Goal: Transaction & Acquisition: Purchase product/service

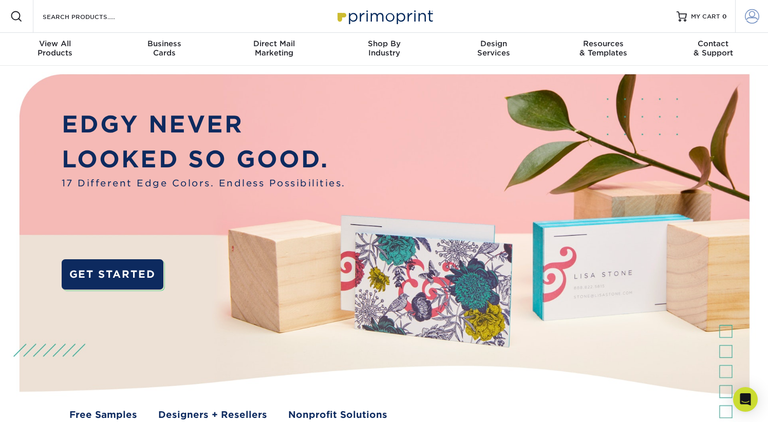
click at [752, 16] on span at bounding box center [752, 16] width 14 height 14
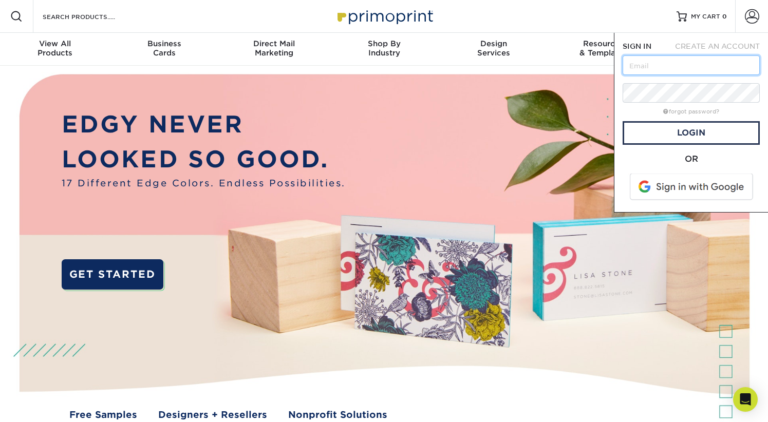
click at [648, 70] on input "text" at bounding box center [691, 65] width 137 height 20
type input "mike@donnellycreative.com"
click at [681, 128] on link "Login" at bounding box center [691, 133] width 137 height 24
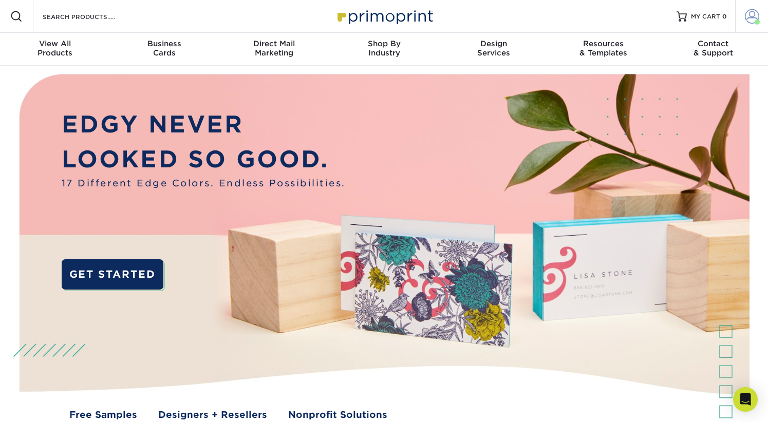
click at [752, 17] on span at bounding box center [752, 16] width 14 height 14
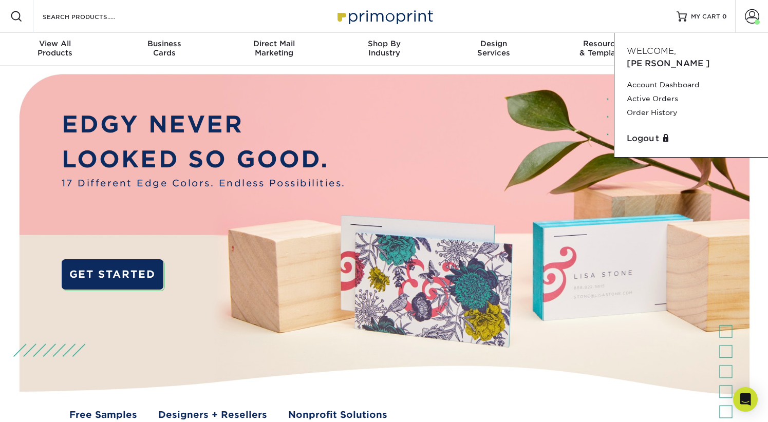
click at [257, 88] on img at bounding box center [384, 256] width 761 height 380
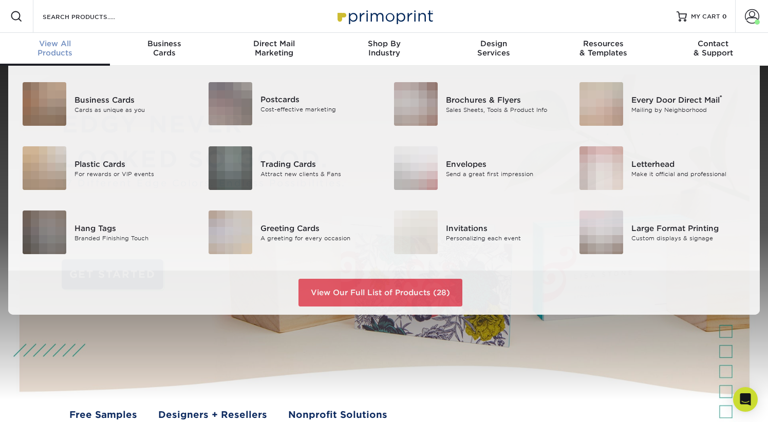
click at [59, 53] on div "View All Products" at bounding box center [55, 48] width 110 height 18
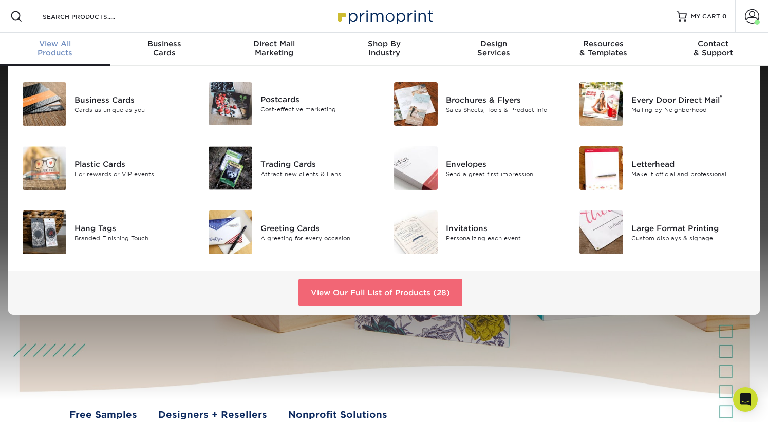
click at [376, 295] on link "View Our Full List of Products (28)" at bounding box center [381, 293] width 164 height 28
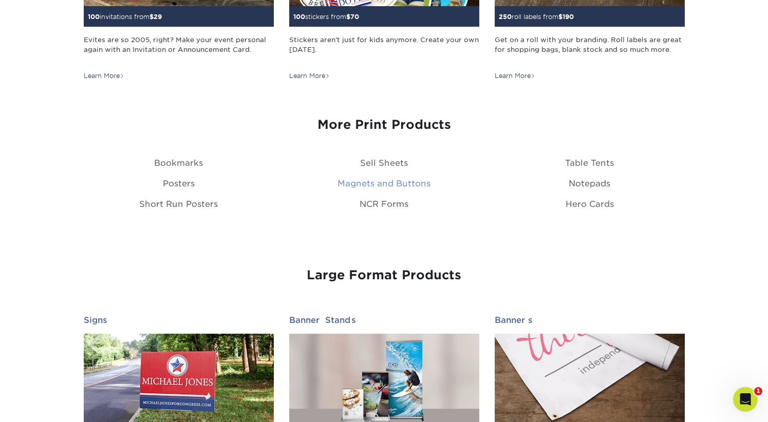
click at [390, 180] on link "Magnets and Buttons" at bounding box center [384, 184] width 93 height 10
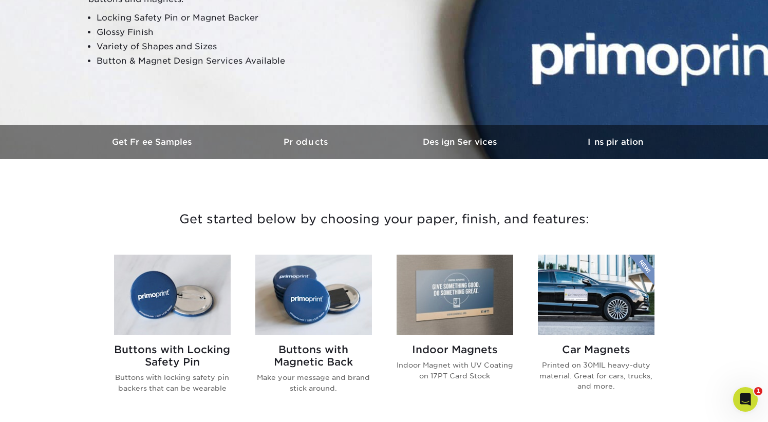
scroll to position [250, 0]
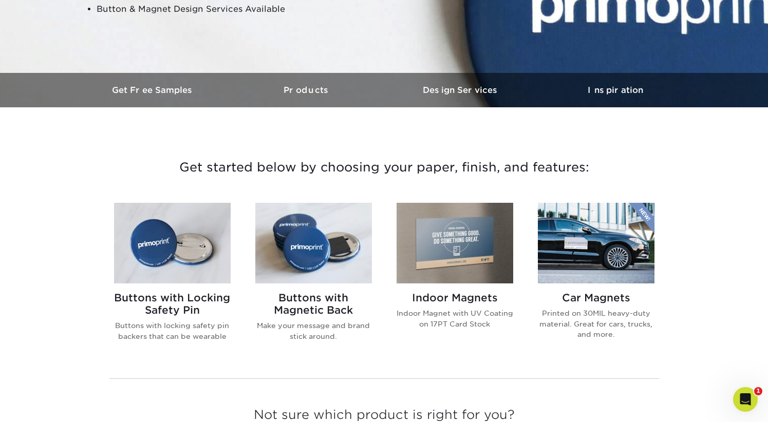
click at [445, 246] on img at bounding box center [455, 243] width 117 height 81
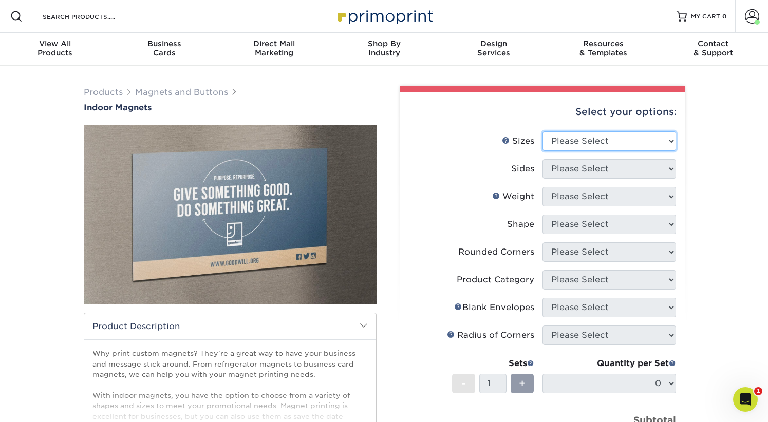
select select "5.00x7.00"
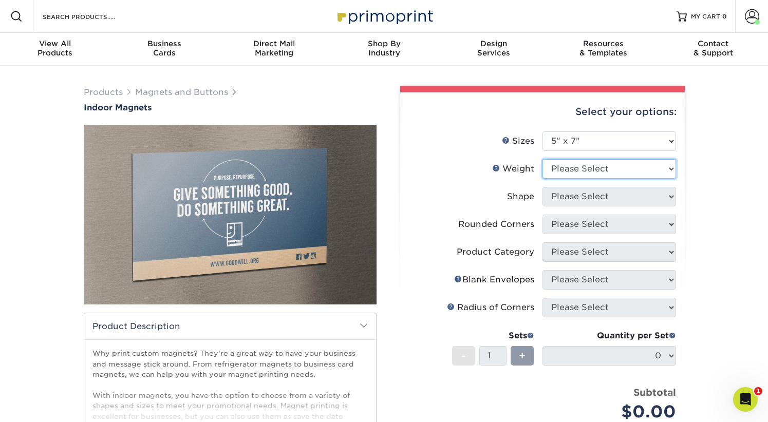
select select "MAGNET"
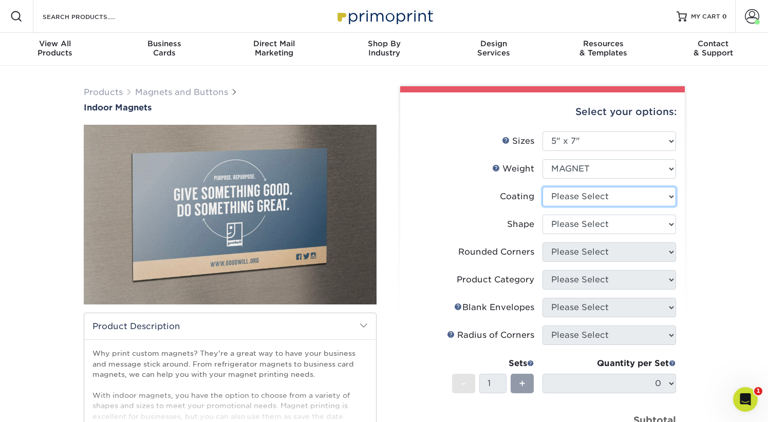
select select "1e8116af-acfc-44b1-83dc-8181aa338834"
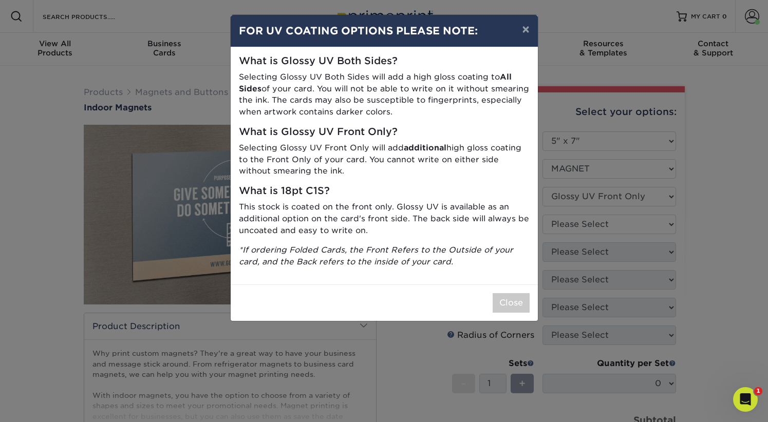
click at [510, 298] on button "Close" at bounding box center [511, 303] width 37 height 20
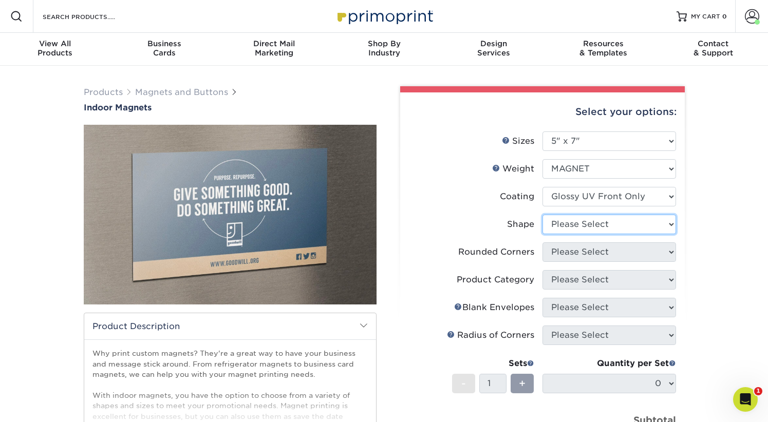
select select "standard"
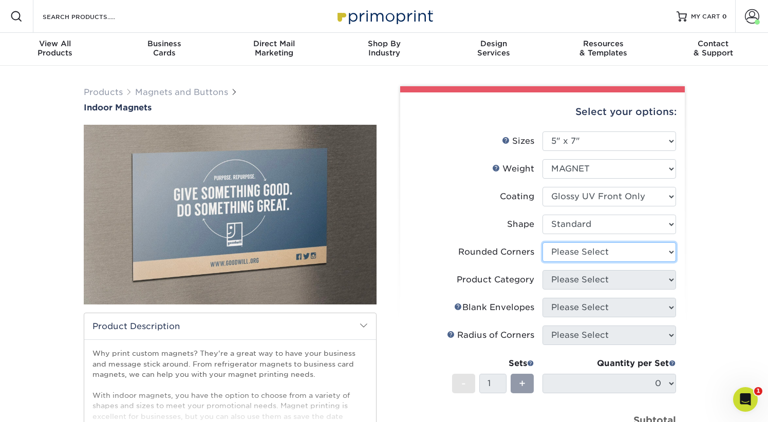
select select "0"
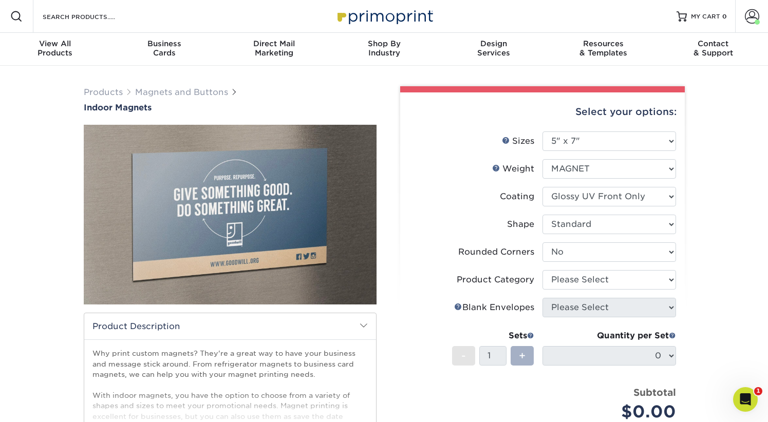
click at [524, 353] on span "+" at bounding box center [522, 355] width 7 height 15
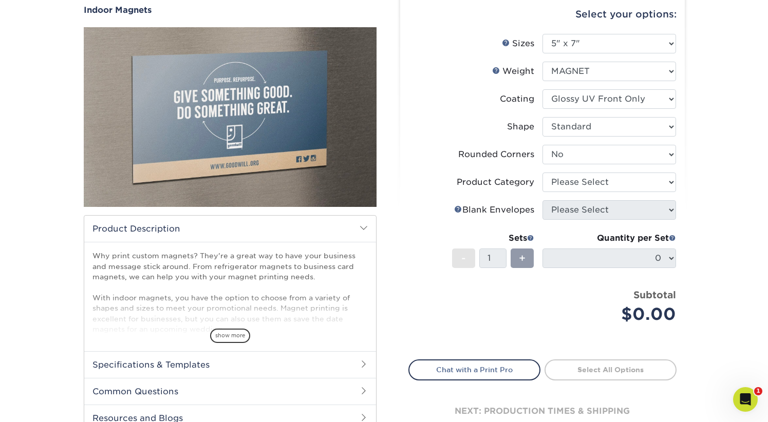
scroll to position [94, 0]
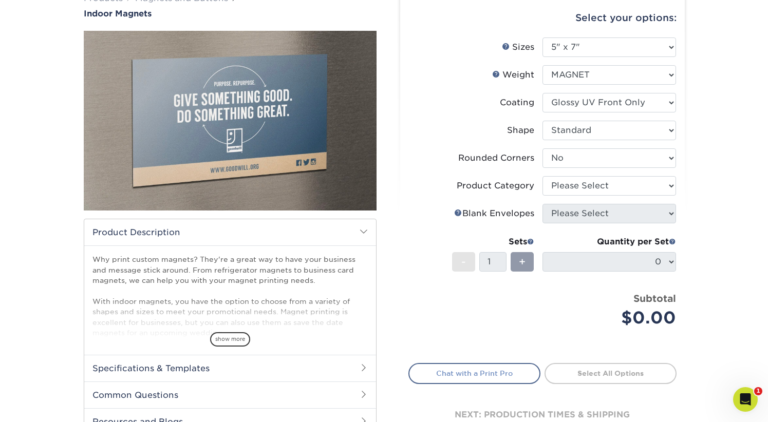
click at [475, 375] on link "Chat with a Print Pro" at bounding box center [475, 373] width 132 height 21
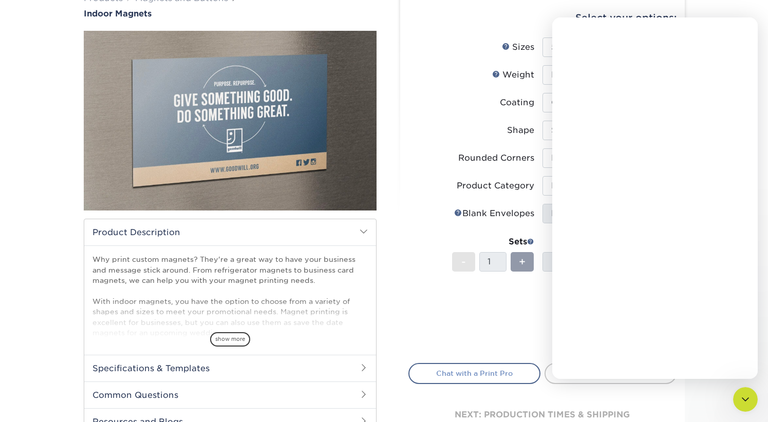
scroll to position [0, 0]
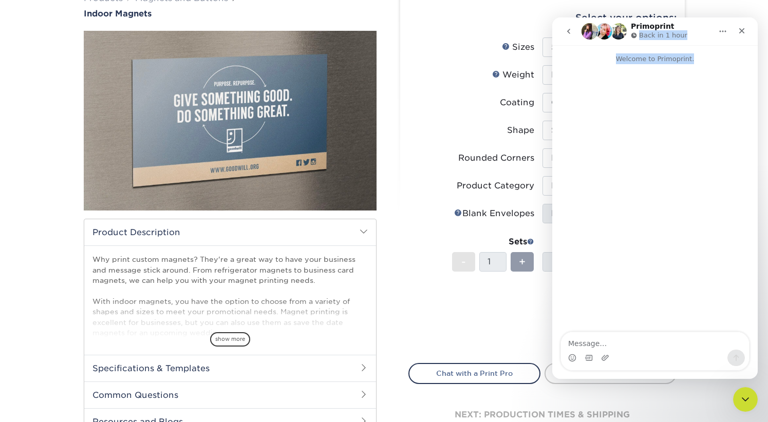
drag, startPoint x: 690, startPoint y: 21, endPoint x: 1084, endPoint y: 83, distance: 399.0
click html "Primoprint Back in 1 hour Welcome to Primoprint."
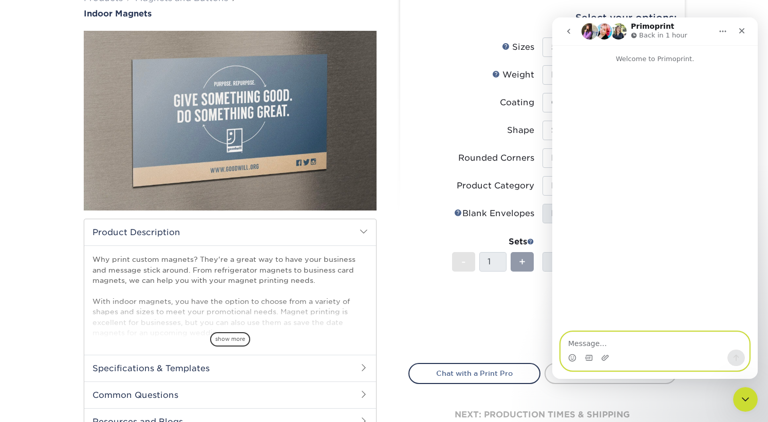
click at [583, 344] on textarea "Message…" at bounding box center [655, 340] width 188 height 17
type textarea "I'm trying to order magnets"
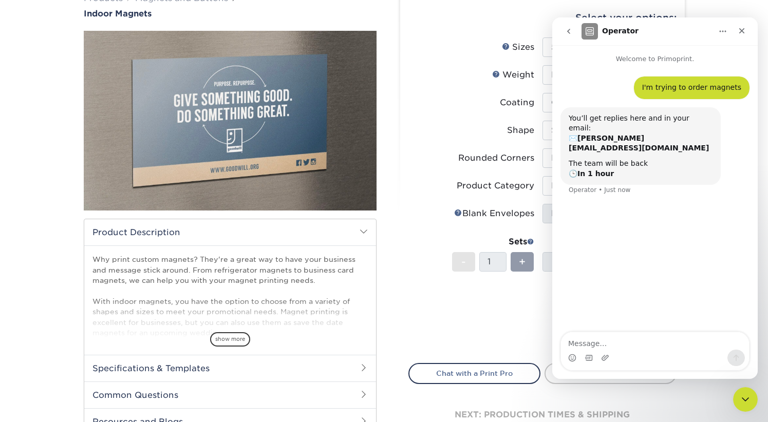
click at [577, 343] on textarea "Message…" at bounding box center [655, 340] width 188 height 17
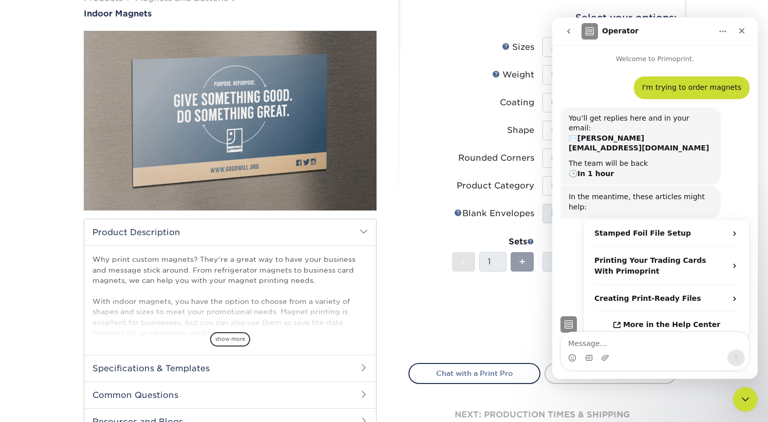
click at [588, 342] on textarea "Message…" at bounding box center [655, 340] width 188 height 17
click at [502, 324] on div "Price per set $0.00" at bounding box center [476, 311] width 134 height 39
click at [741, 32] on icon "Close" at bounding box center [742, 31] width 6 height 6
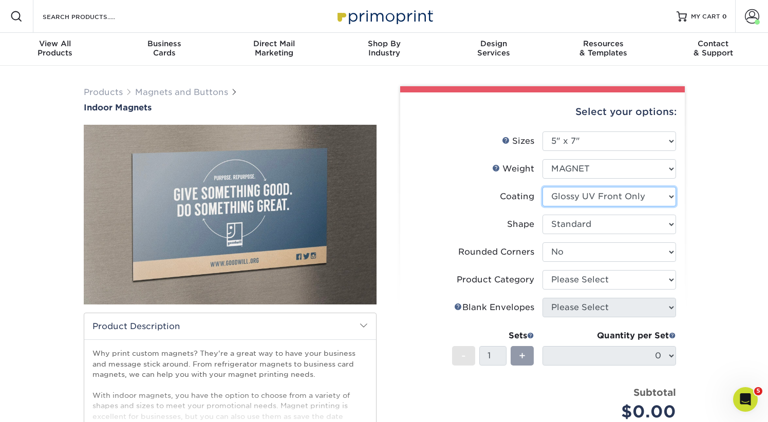
select select "-1"
select select "1e8116af-acfc-44b1-83dc-8181aa338834"
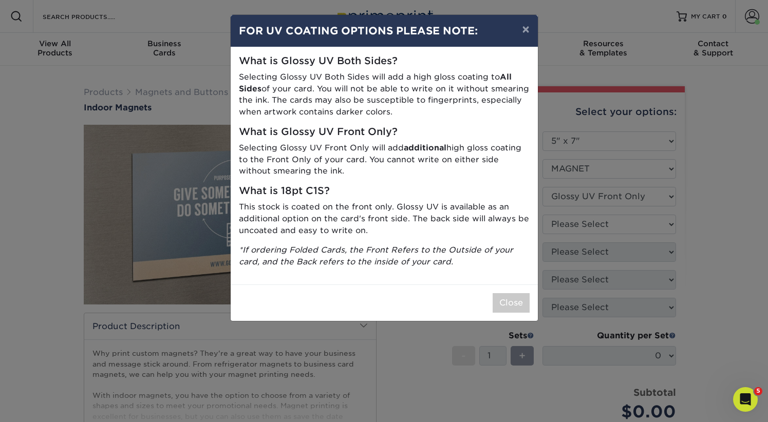
click at [513, 295] on button "Close" at bounding box center [511, 303] width 37 height 20
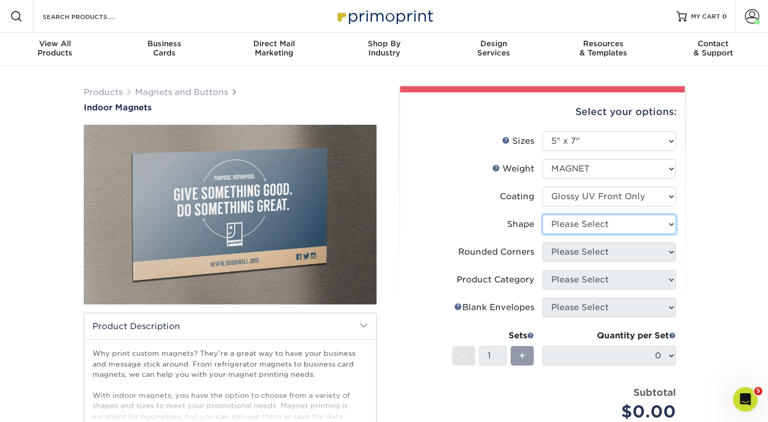
select select "standard"
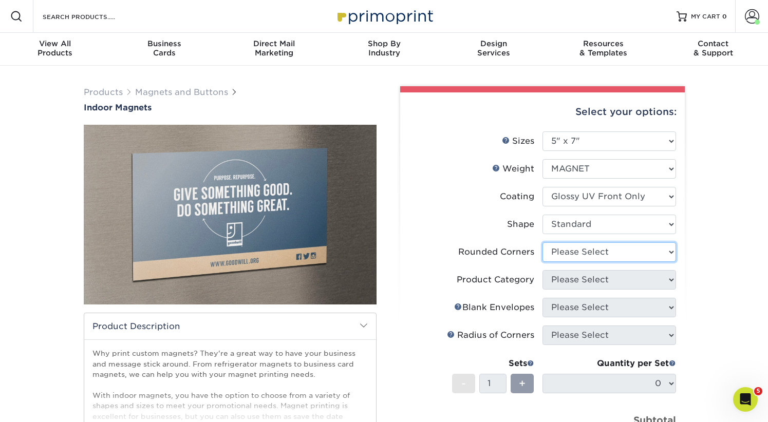
select select "0"
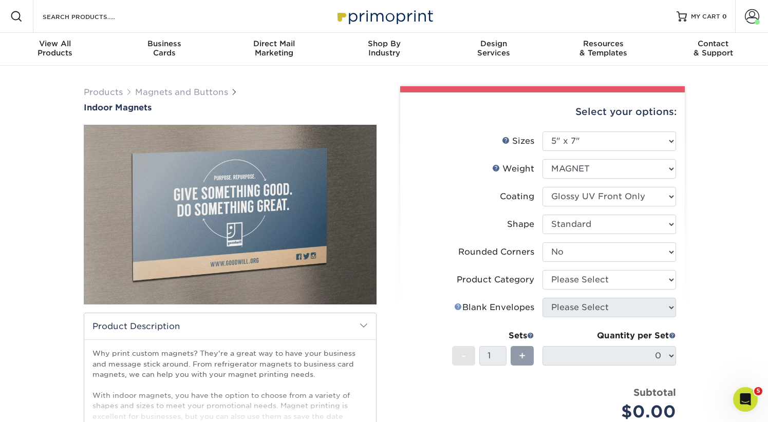
click at [457, 308] on link "Envelope Help" at bounding box center [458, 307] width 8 height 8
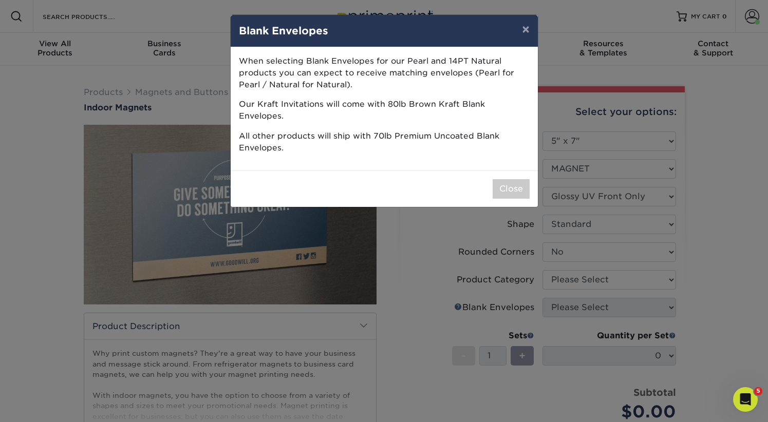
scroll to position [2, 0]
click at [524, 30] on button "×" at bounding box center [526, 29] width 24 height 29
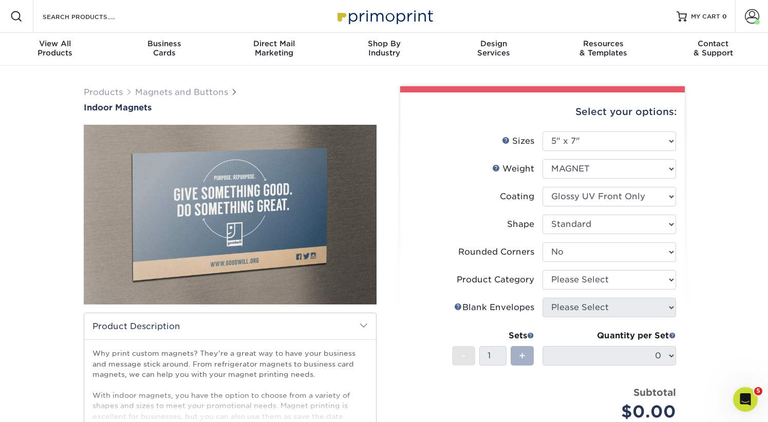
click at [522, 354] on span "+" at bounding box center [522, 355] width 7 height 15
click at [522, 355] on span "+" at bounding box center [522, 355] width 7 height 15
drag, startPoint x: 522, startPoint y: 355, endPoint x: 460, endPoint y: 360, distance: 61.9
click at [522, 355] on span "+" at bounding box center [522, 355] width 7 height 15
click at [465, 354] on span "-" at bounding box center [463, 355] width 5 height 15
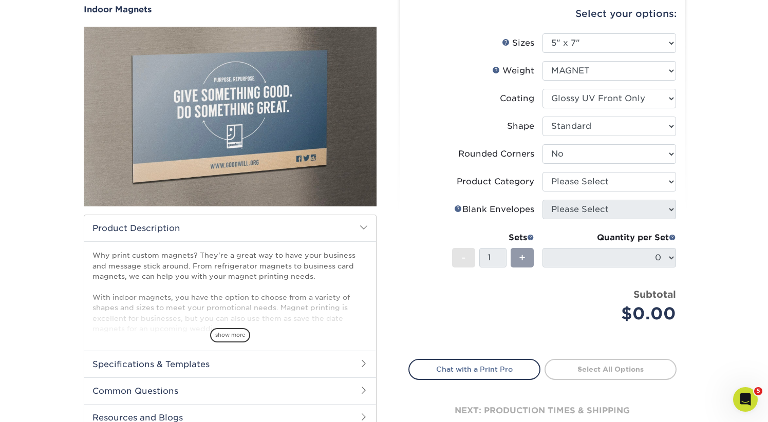
scroll to position [96, 0]
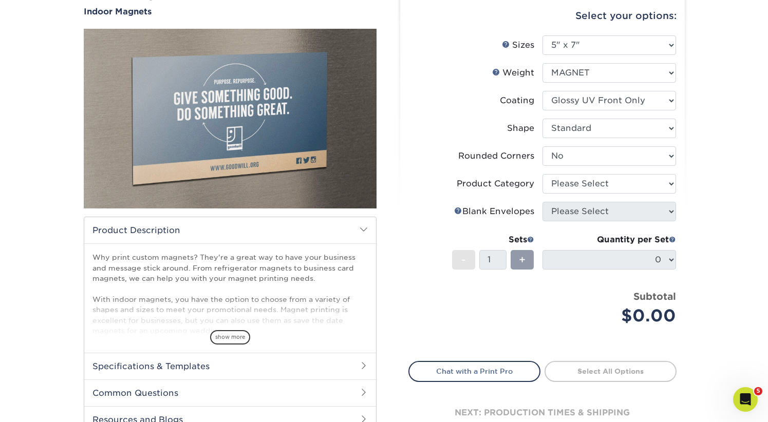
click at [603, 371] on link "Select All Options" at bounding box center [611, 371] width 132 height 21
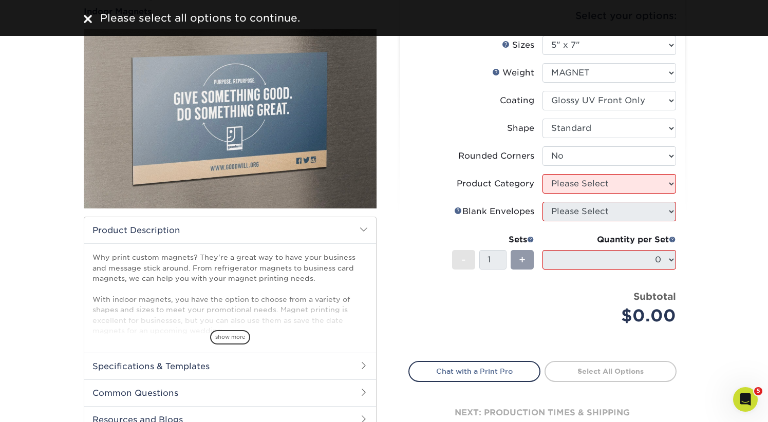
click at [615, 372] on link "Select All Options" at bounding box center [611, 371] width 132 height 21
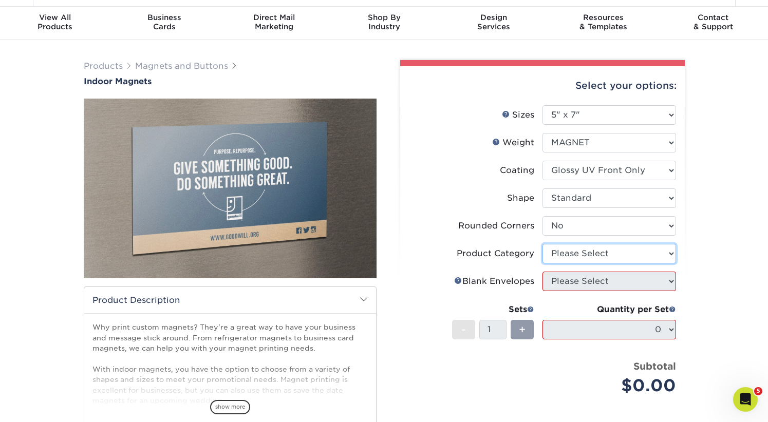
scroll to position [26, 0]
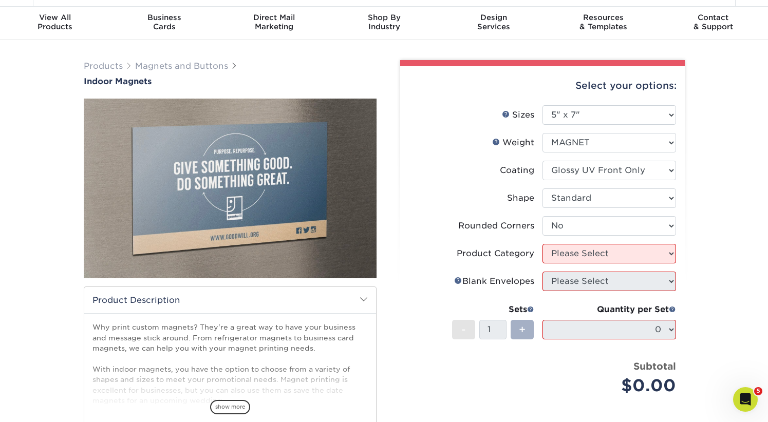
click at [526, 328] on span "+" at bounding box center [522, 329] width 7 height 15
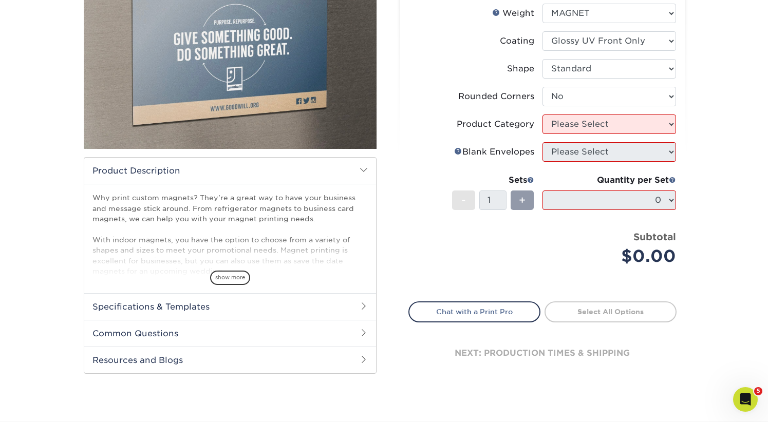
scroll to position [158, 0]
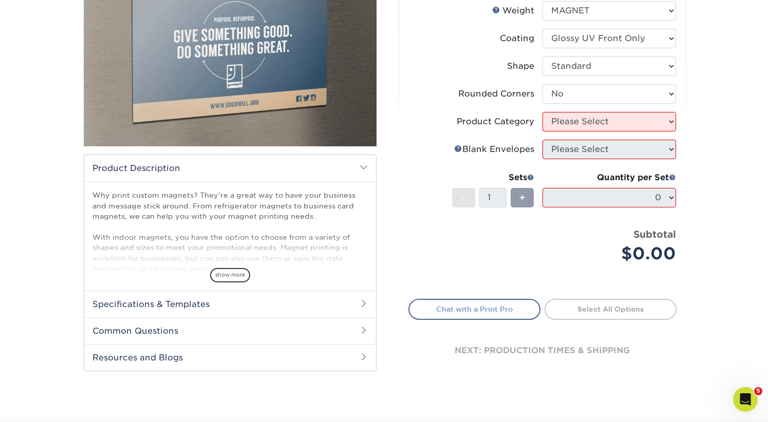
click at [464, 308] on link "Chat with a Print Pro" at bounding box center [475, 309] width 132 height 21
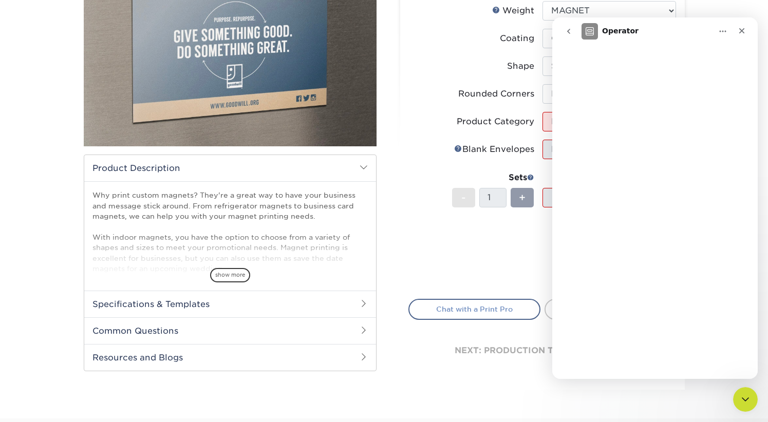
scroll to position [0, 0]
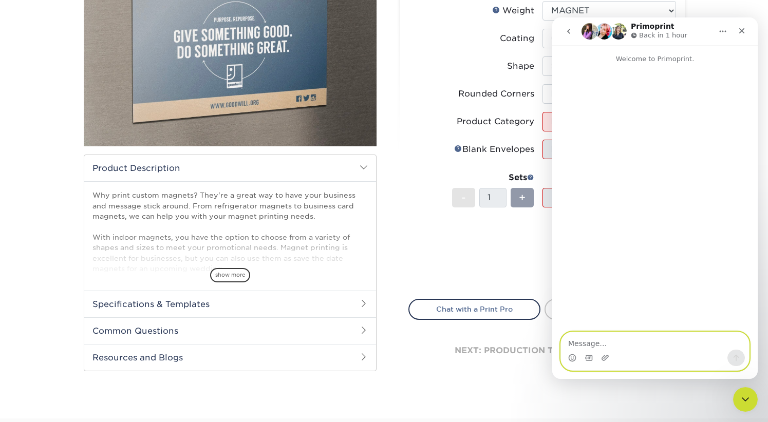
click at [575, 341] on textarea "Message…" at bounding box center [655, 340] width 188 height 17
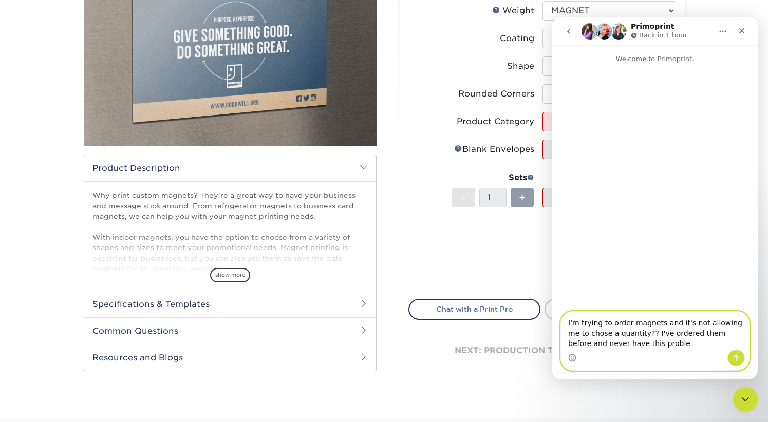
type textarea "I'm trying to order magnets and it's not allowing me to chose a quantity?? I've…"
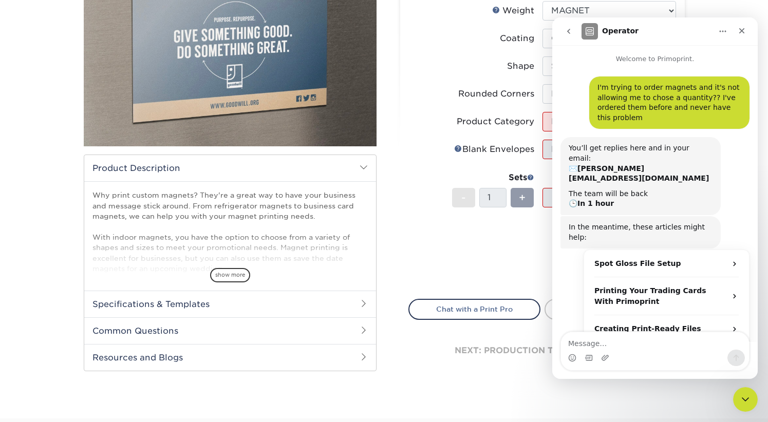
scroll to position [14, 0]
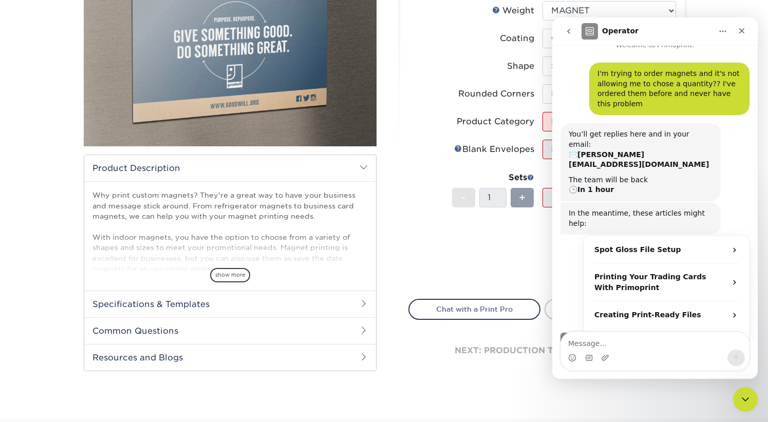
click at [488, 249] on div "Price per set $0.00" at bounding box center [476, 247] width 134 height 39
click at [593, 341] on textarea "Message…" at bounding box center [655, 340] width 188 height 17
drag, startPoint x: 742, startPoint y: 32, endPoint x: 1309, endPoint y: 52, distance: 567.7
click at [742, 32] on icon "Close" at bounding box center [742, 31] width 8 height 8
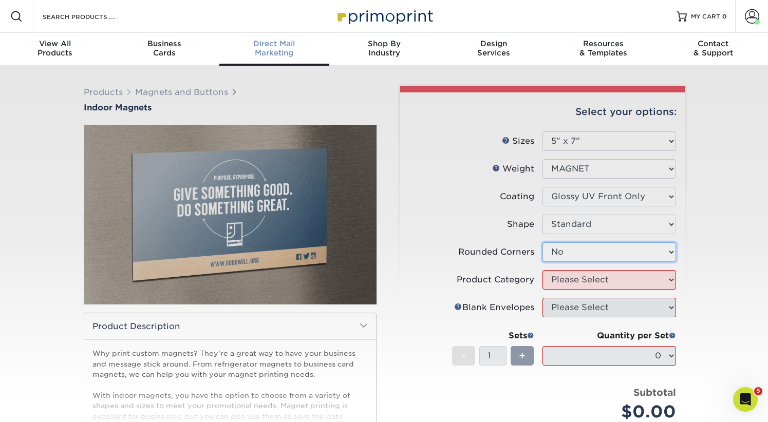
scroll to position [0, 0]
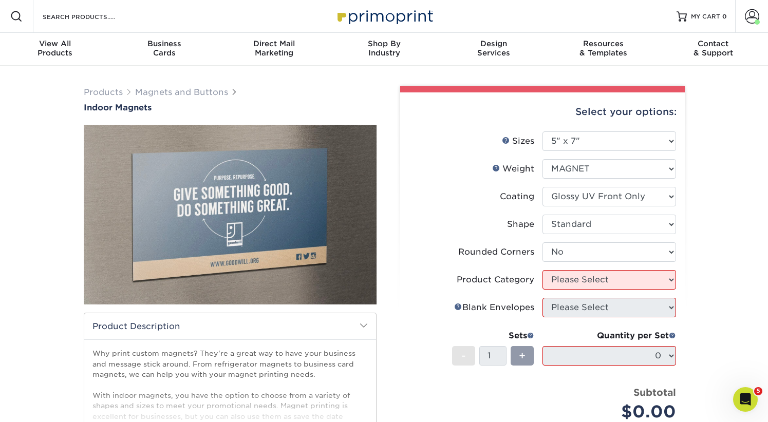
click at [448, 195] on label "Coating" at bounding box center [476, 197] width 134 height 20
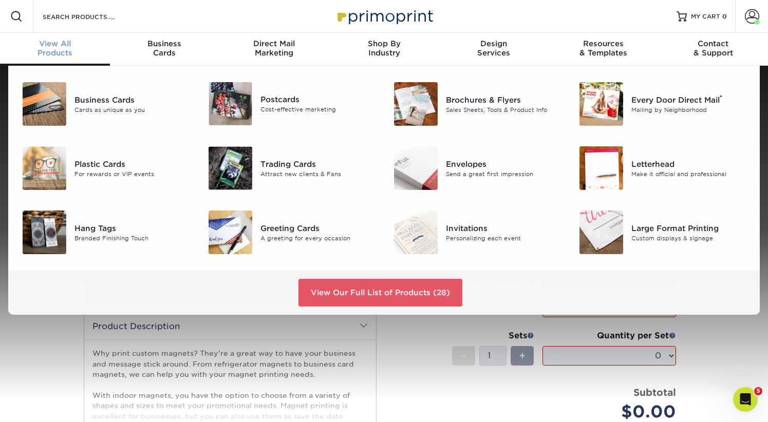
click at [57, 50] on div "View All Products" at bounding box center [55, 48] width 110 height 18
click at [58, 51] on div "View All Products" at bounding box center [55, 48] width 110 height 18
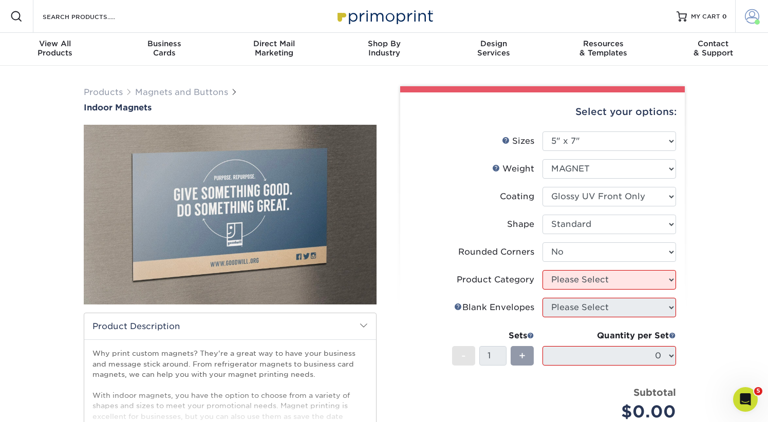
click at [752, 18] on span at bounding box center [752, 16] width 14 height 14
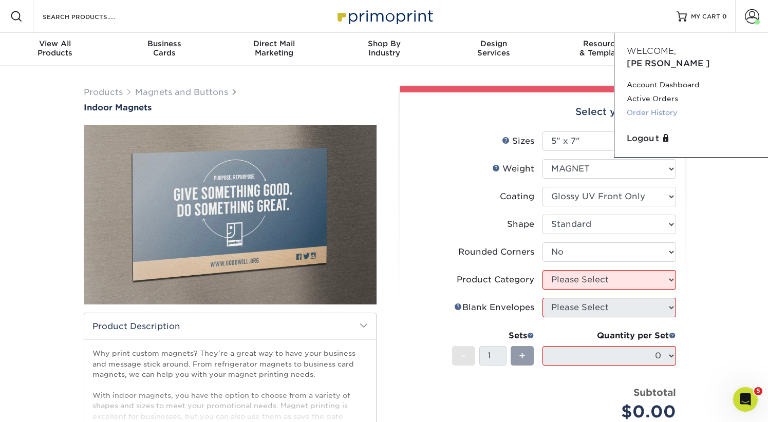
click at [654, 106] on link "Order History" at bounding box center [691, 113] width 129 height 14
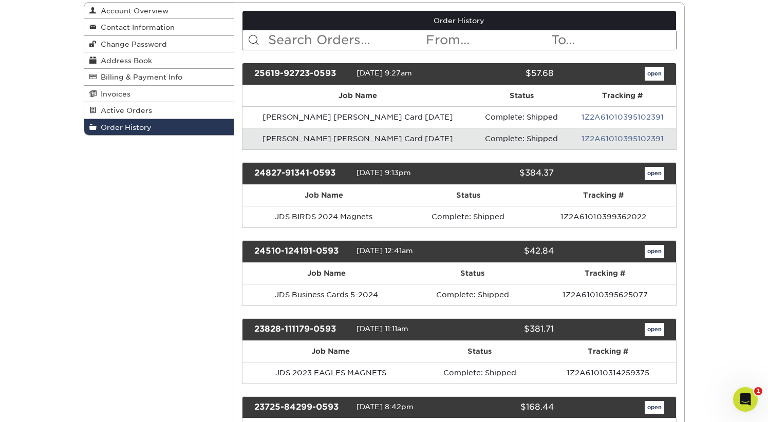
scroll to position [116, 0]
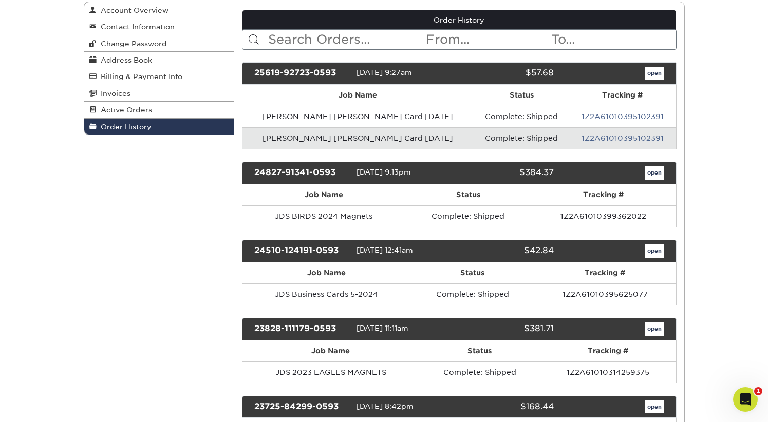
click at [654, 174] on link "open" at bounding box center [655, 172] width 20 height 13
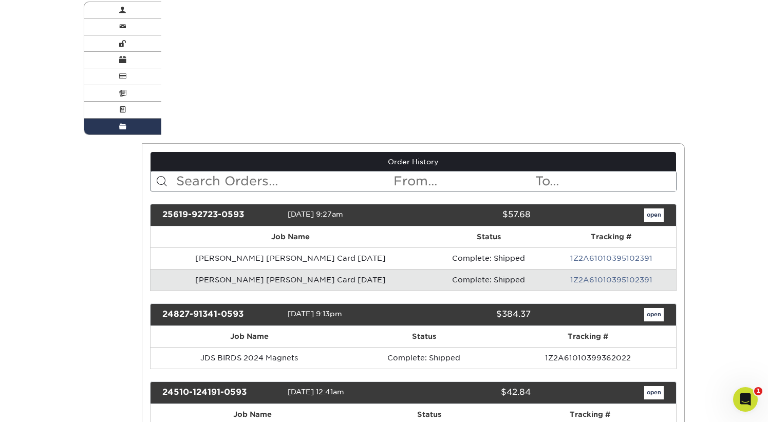
scroll to position [0, 0]
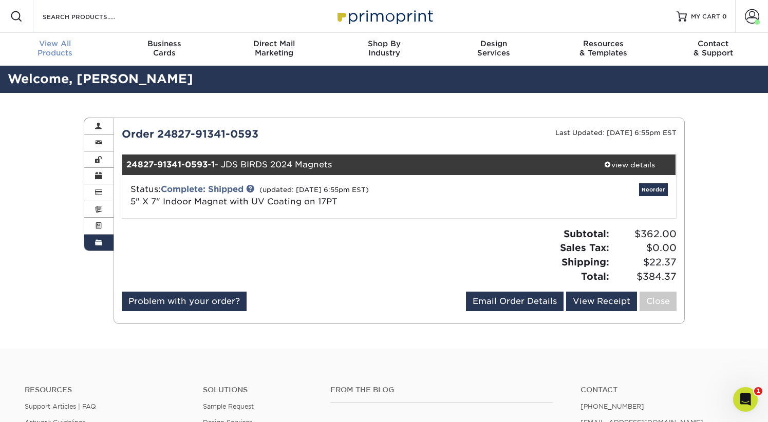
click at [56, 48] on span "View All" at bounding box center [55, 43] width 110 height 9
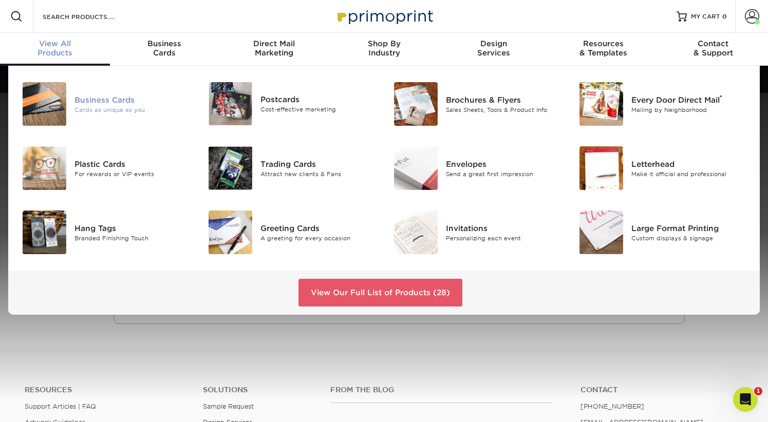
scroll to position [1, 0]
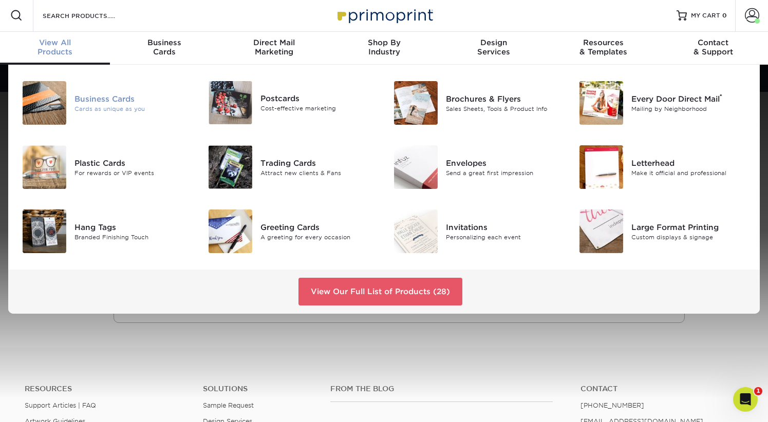
click at [56, 97] on img at bounding box center [45, 103] width 44 height 44
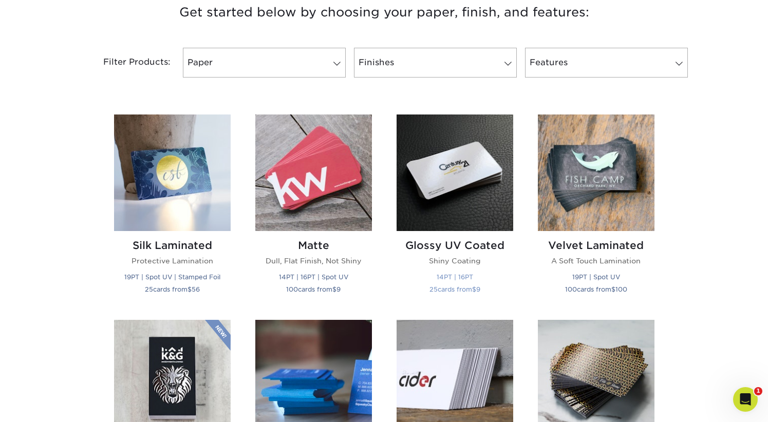
click at [458, 198] on img at bounding box center [455, 173] width 117 height 117
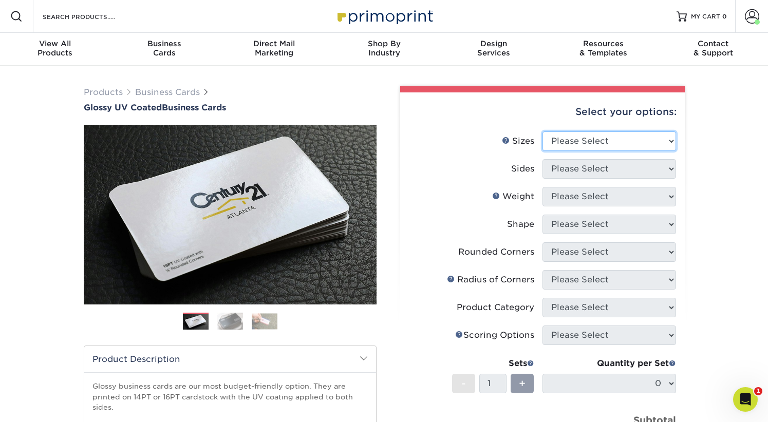
select select "2.00x3.50"
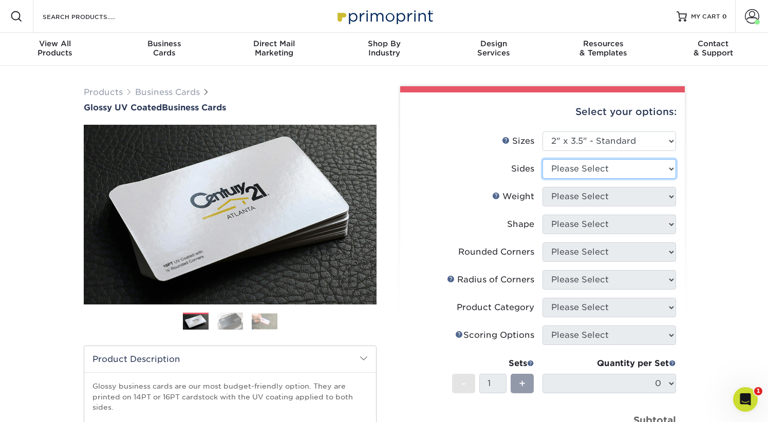
select select "13abbda7-1d64-4f25-8bb2-c179b224825d"
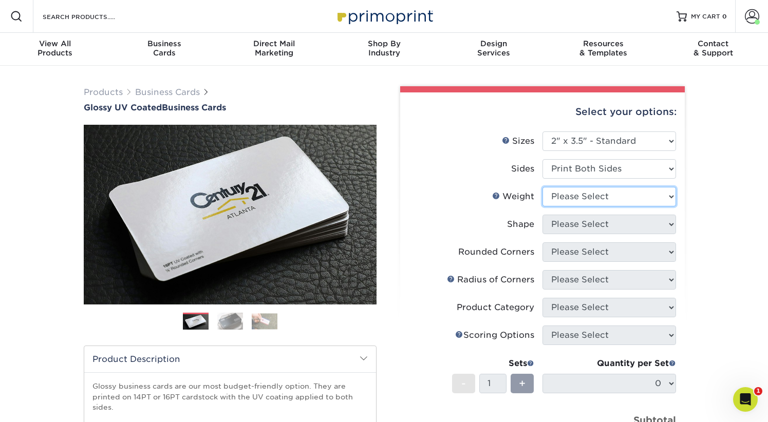
select select "16PT"
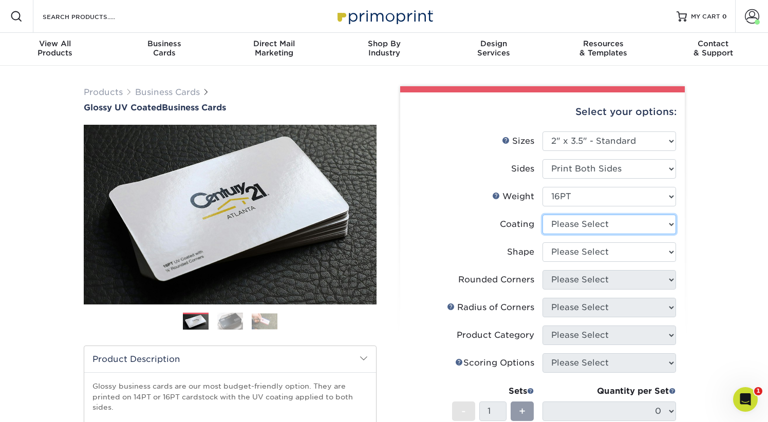
select select "1e8116af-acfc-44b1-83dc-8181aa338834"
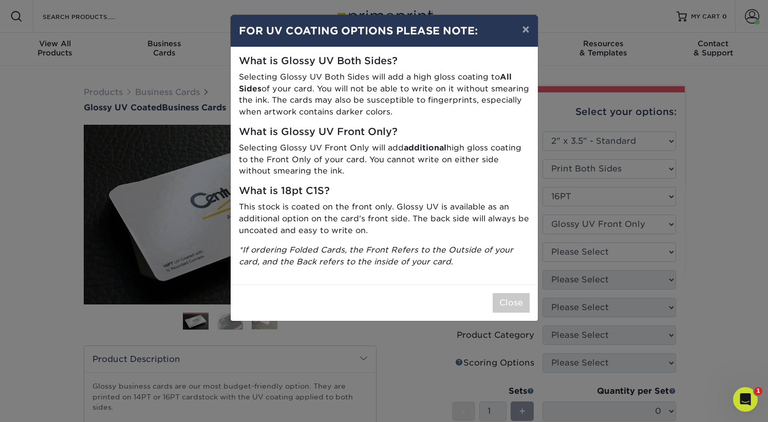
drag, startPoint x: 507, startPoint y: 297, endPoint x: 513, endPoint y: 293, distance: 7.6
click at [506, 296] on button "Close" at bounding box center [511, 303] width 37 height 20
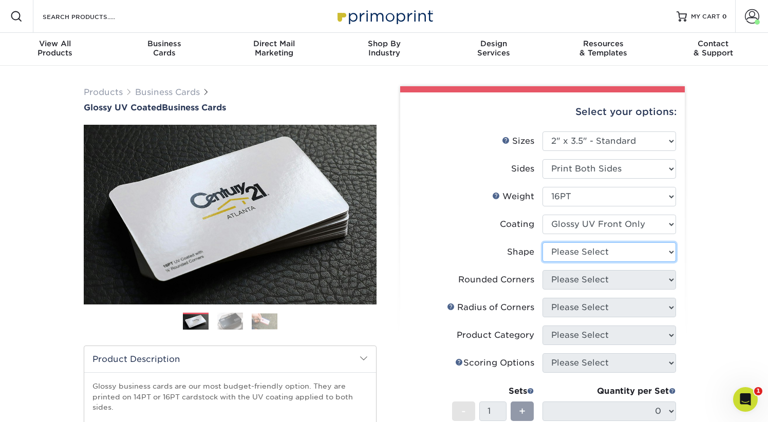
select select "standard"
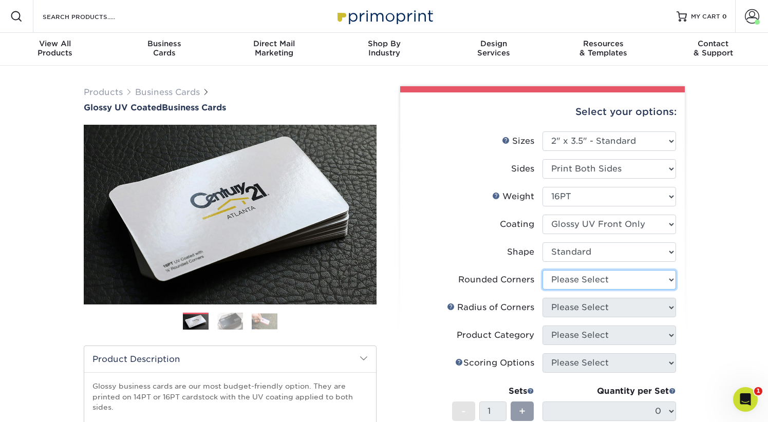
select select "0"
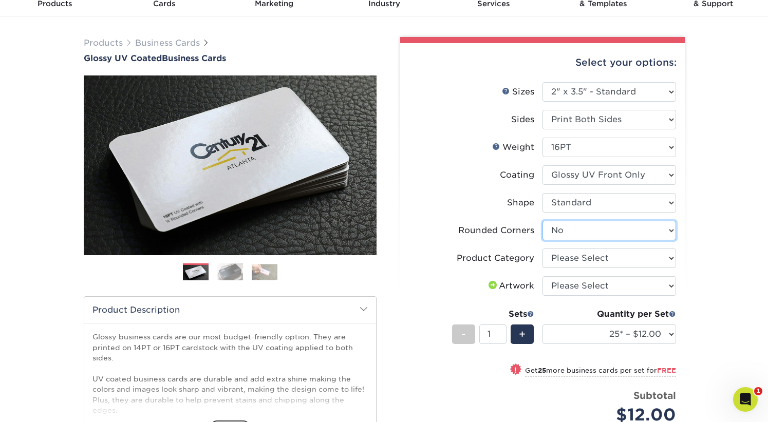
scroll to position [51, 0]
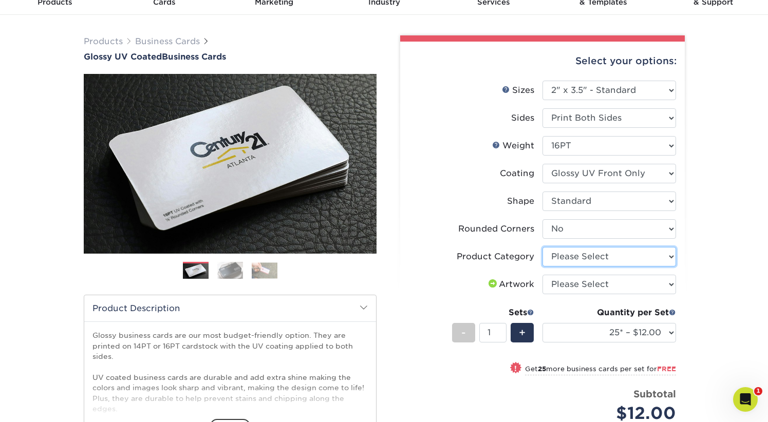
select select "3b5148f1-0588-4f88-a218-97bcfdce65c1"
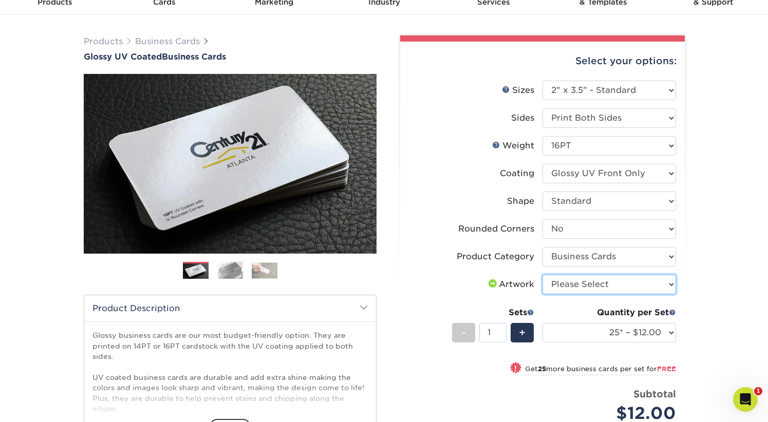
select select "upload"
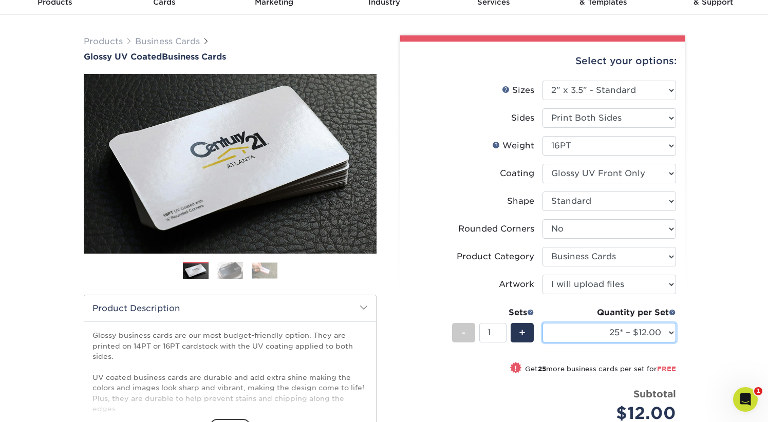
select select "100* – $12.00"
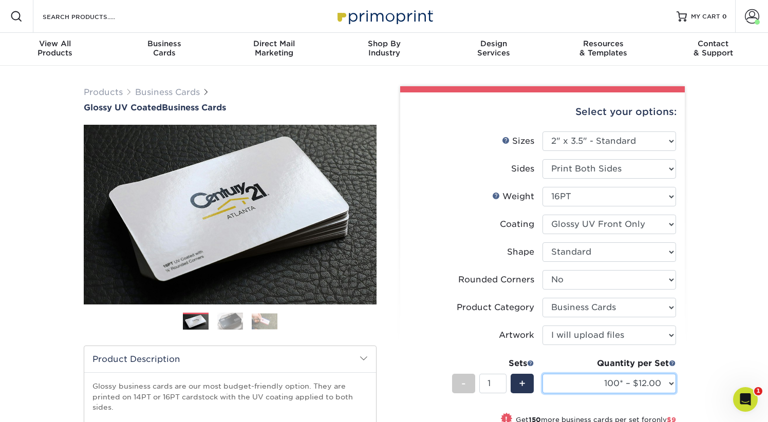
scroll to position [0, 0]
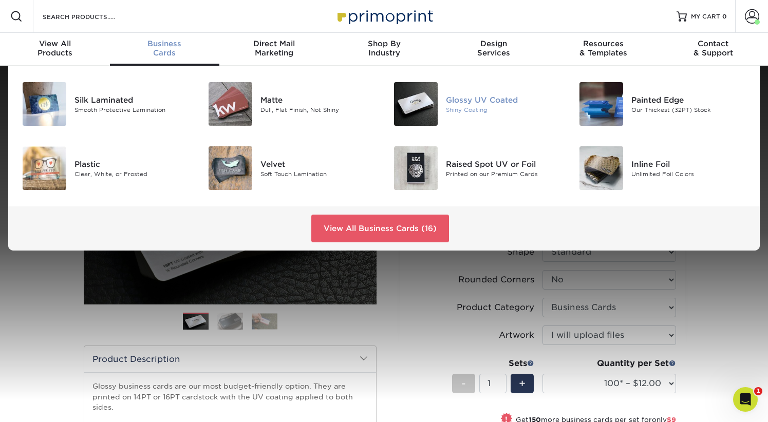
click at [472, 101] on div "Glossy UV Coated" at bounding box center [504, 99] width 116 height 11
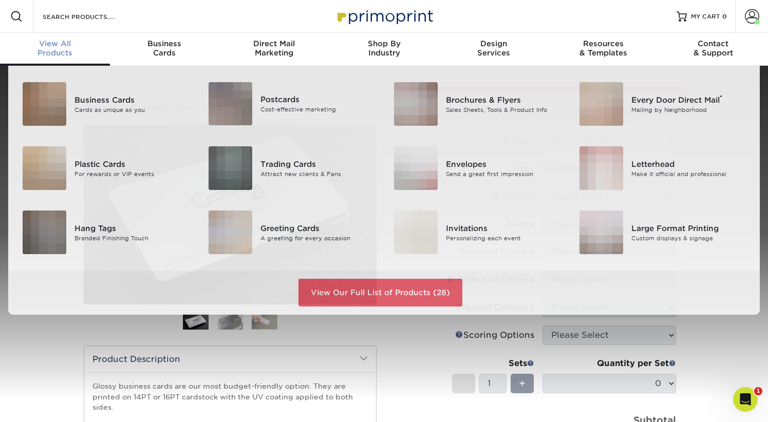
click at [51, 44] on span "View All" at bounding box center [55, 43] width 110 height 9
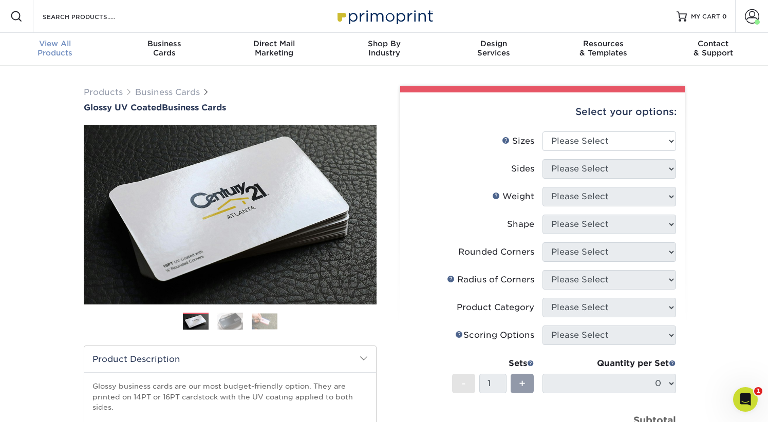
click at [55, 55] on div "View All Products" at bounding box center [55, 48] width 110 height 18
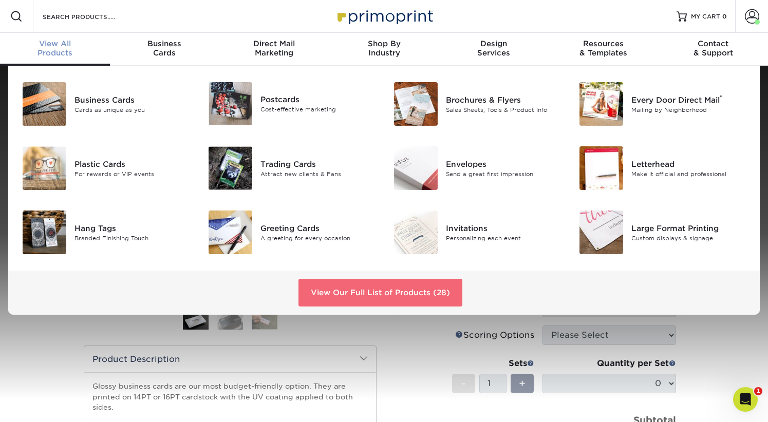
click at [385, 290] on link "View Our Full List of Products (28)" at bounding box center [381, 293] width 164 height 28
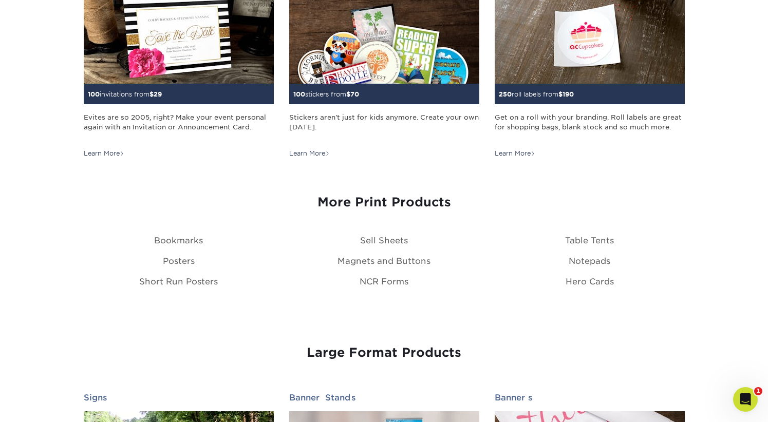
scroll to position [1109, 0]
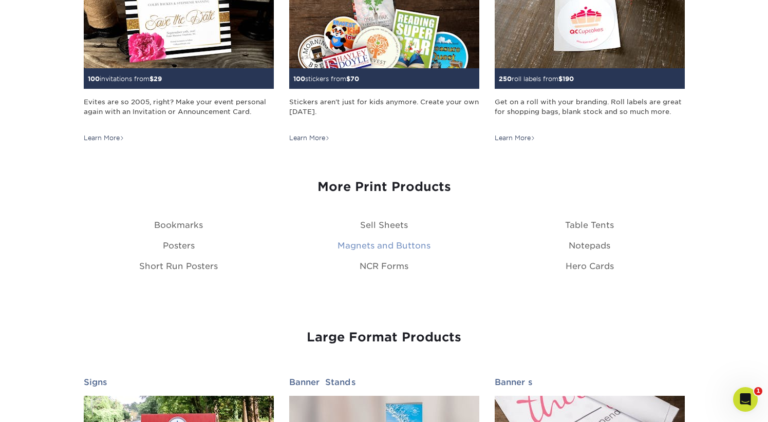
click at [404, 244] on link "Magnets and Buttons" at bounding box center [384, 246] width 93 height 10
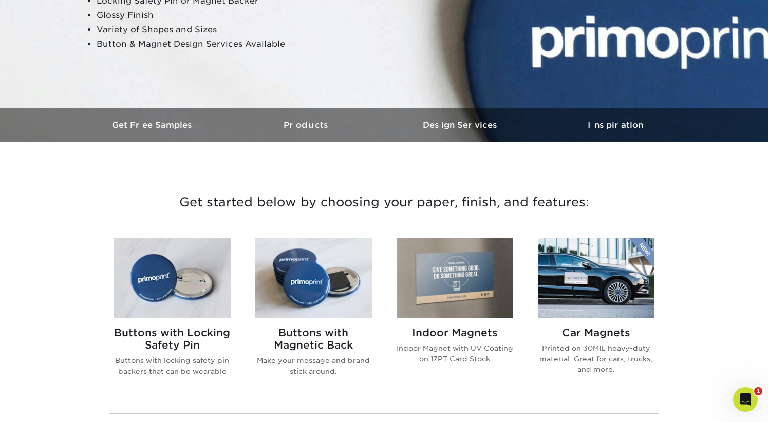
scroll to position [270, 0]
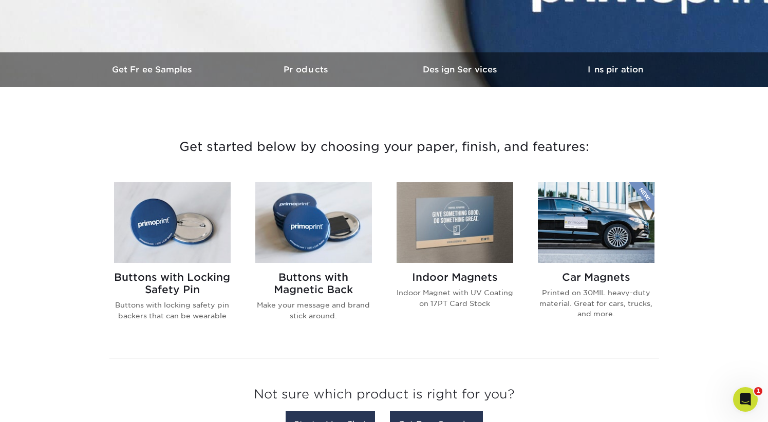
click at [445, 232] on img at bounding box center [455, 222] width 117 height 81
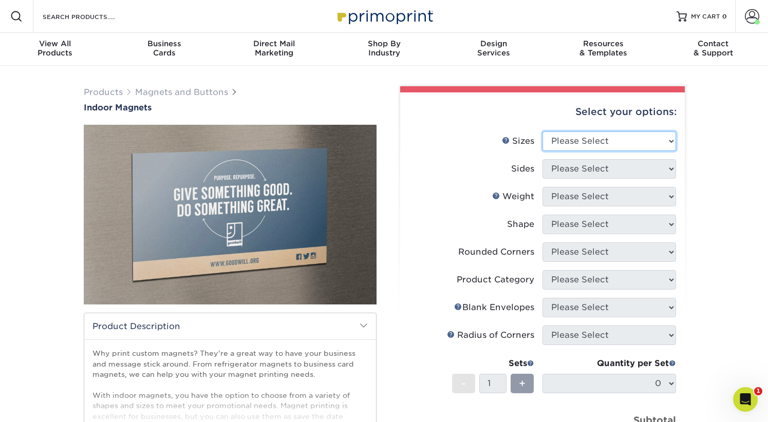
select select "5.00x7.00"
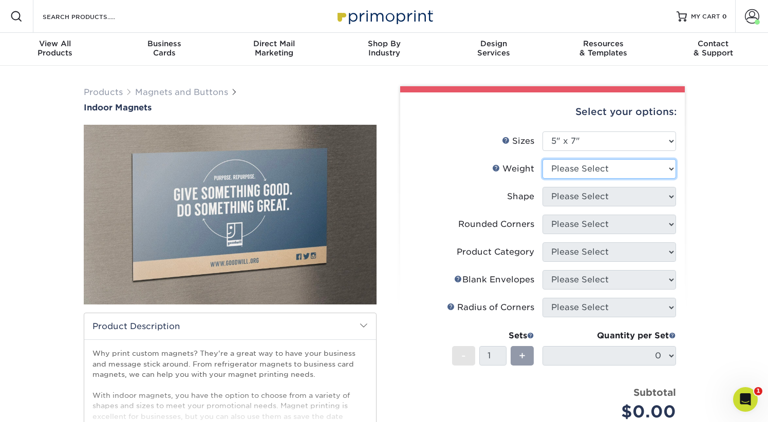
select select "MAGNET"
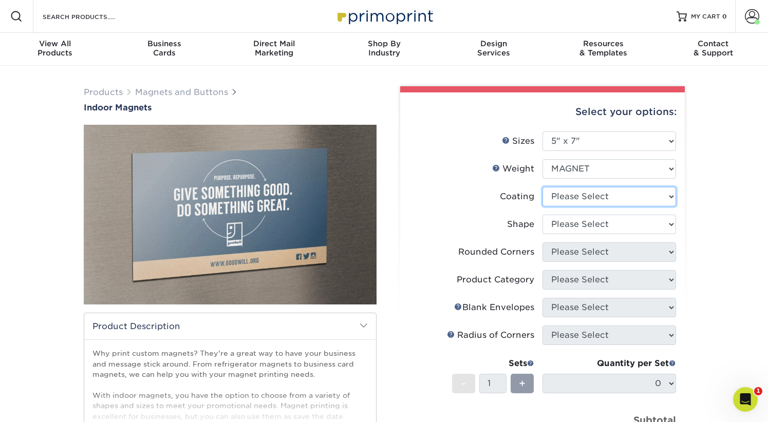
select select "1e8116af-acfc-44b1-83dc-8181aa338834"
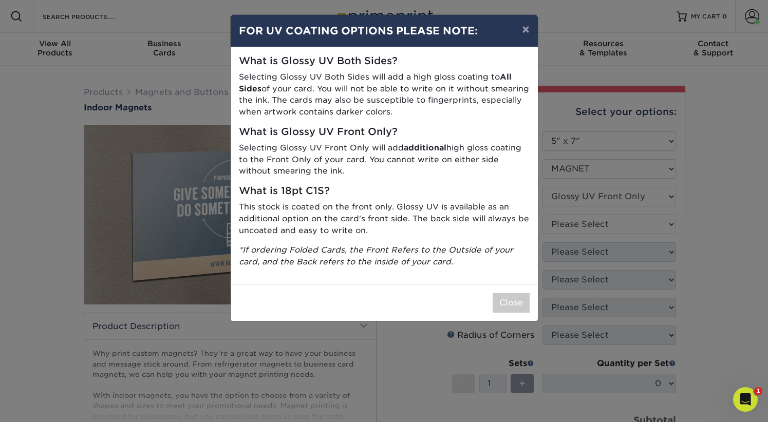
click at [510, 297] on button "Close" at bounding box center [511, 303] width 37 height 20
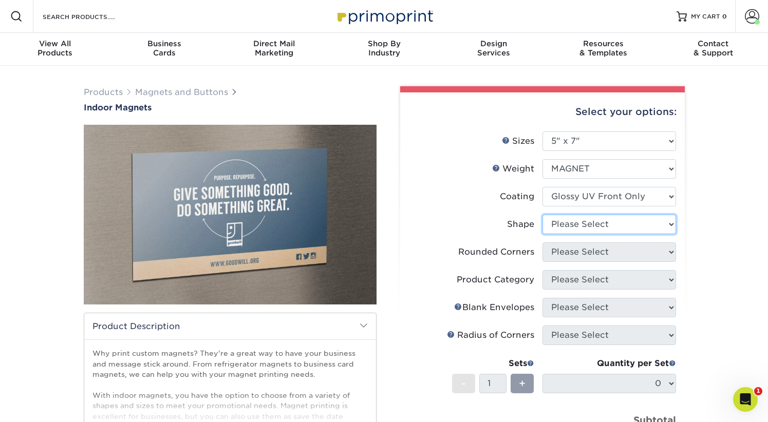
select select "standard"
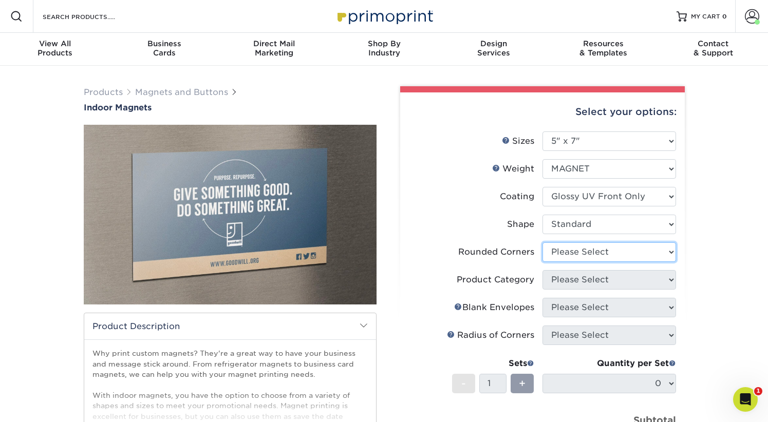
select select "0"
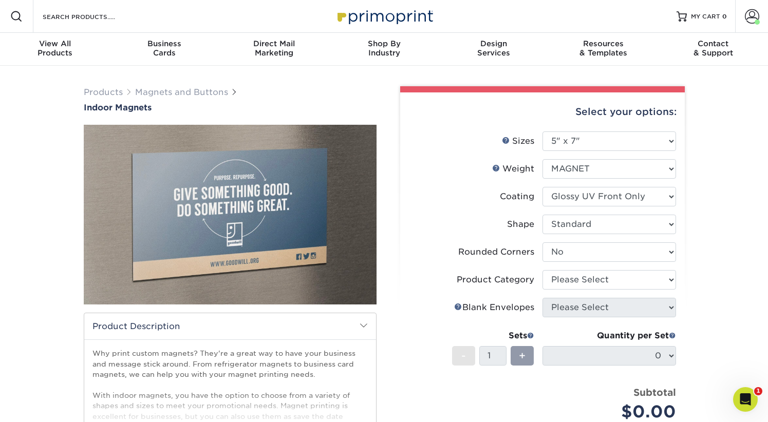
click at [701, 331] on div "Products Magnets and Buttons Indoor Magnets" at bounding box center [384, 321] width 768 height 511
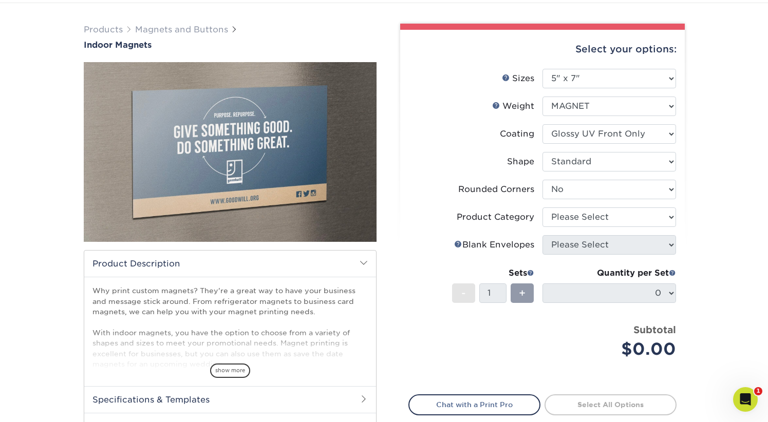
scroll to position [67, 0]
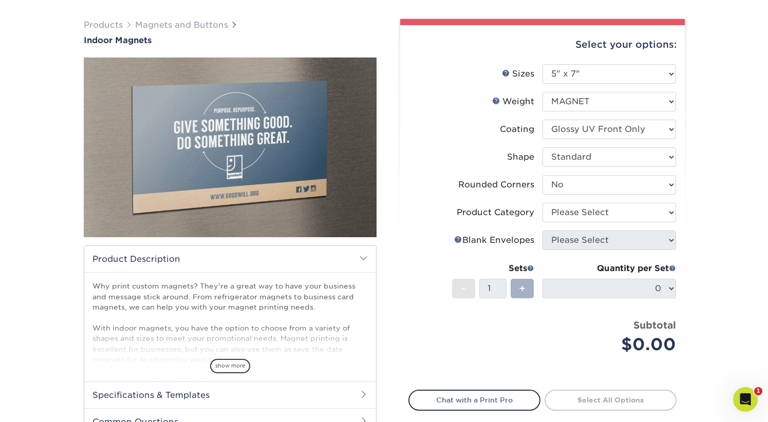
click at [523, 289] on span "+" at bounding box center [522, 288] width 7 height 15
drag, startPoint x: 523, startPoint y: 289, endPoint x: 536, endPoint y: 289, distance: 13.4
click at [525, 289] on span "+" at bounding box center [522, 288] width 7 height 15
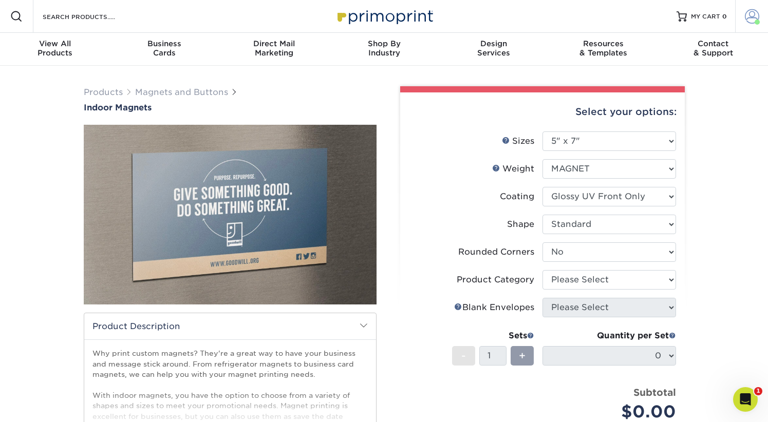
scroll to position [0, 0]
click at [747, 17] on span at bounding box center [752, 16] width 14 height 14
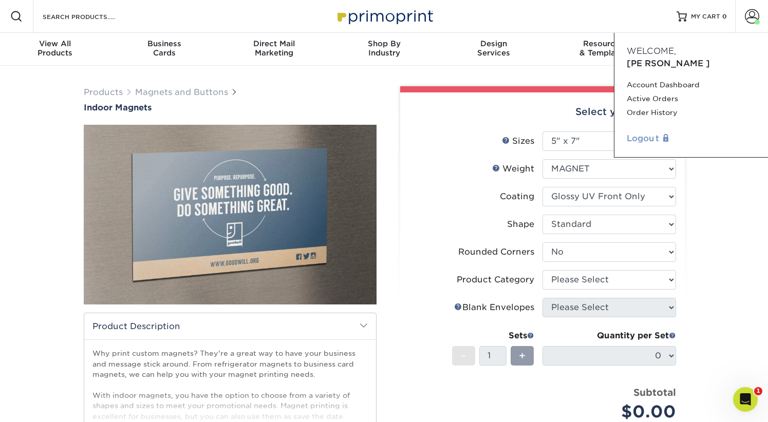
click at [640, 133] on link "Logout" at bounding box center [691, 139] width 129 height 12
